Goal: Obtain resource: Obtain resource

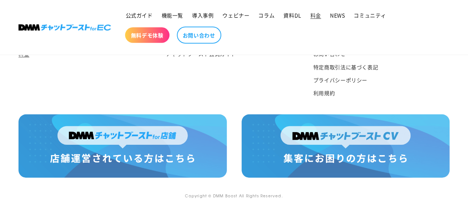
scroll to position [1007, 0]
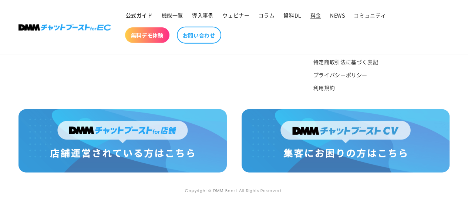
click at [130, 150] on img at bounding box center [122, 140] width 208 height 63
drag, startPoint x: 252, startPoint y: 43, endPoint x: 242, endPoint y: 45, distance: 10.6
click at [252, 43] on ul "公式ガイド 機能一覧 導入事例 ウェビナー コラム 資料DL 料金 NEWS コミュニティ 無料デモ体験 お問い合わせ" at bounding box center [281, 27] width 321 height 40
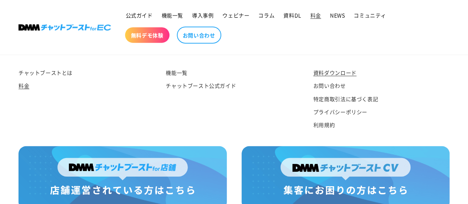
click at [323, 70] on link "資料ダウンロード" at bounding box center [334, 73] width 43 height 11
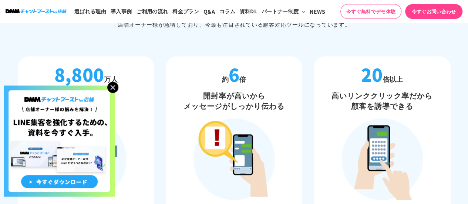
click at [114, 88] on img at bounding box center [112, 87] width 11 height 11
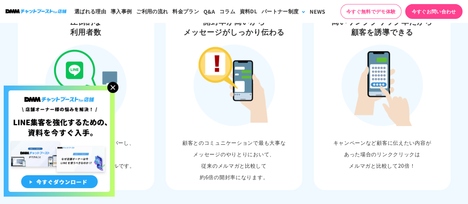
scroll to position [444, 0]
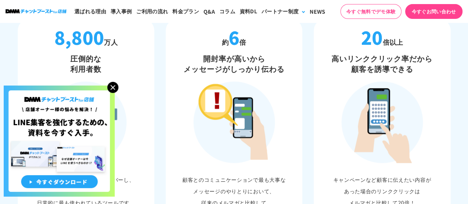
click at [116, 85] on img at bounding box center [112, 87] width 11 height 11
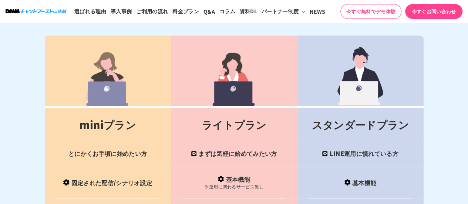
scroll to position [2958, 0]
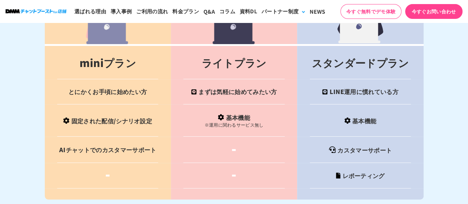
click at [0, 99] on section "料金プラン 料金プランは３タイプ お客様のやりたいことに合わせた料金プランを選ぶことが可能です。 miniプラン ライトプラン スタンダードプラン とにかくお…" at bounding box center [234, 72] width 468 height 427
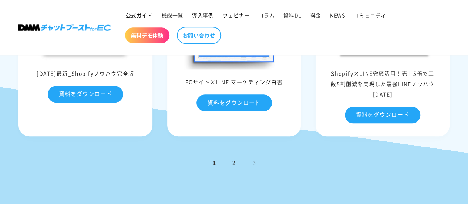
scroll to position [370, 0]
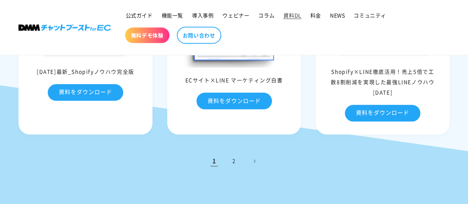
click at [119, 159] on ul "1 2" at bounding box center [233, 161] width 431 height 16
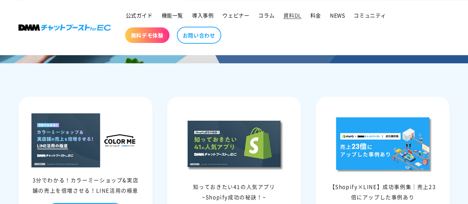
scroll to position [97, 0]
